Goal: Navigation & Orientation: Find specific page/section

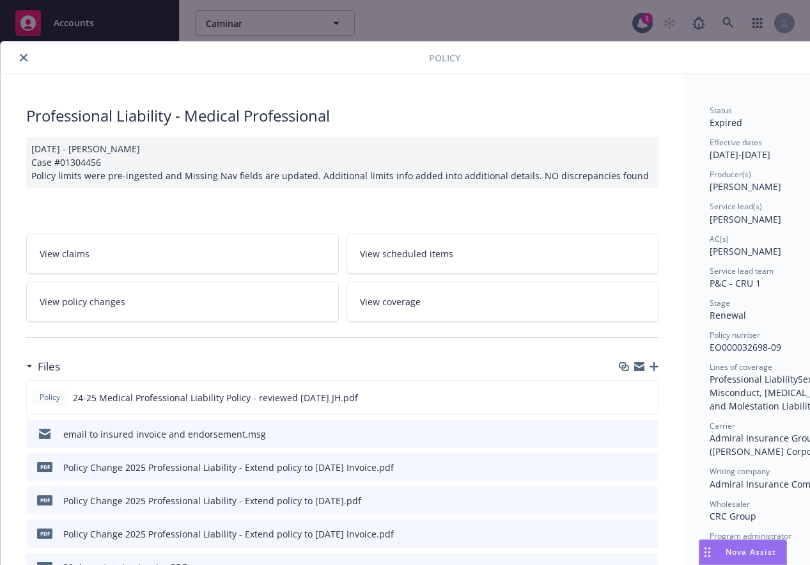
scroll to position [1230, 0]
